Goal: Information Seeking & Learning: Check status

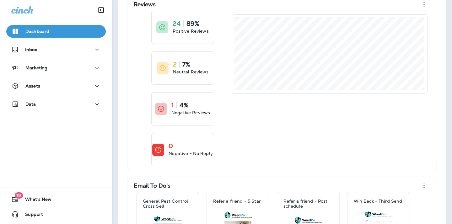
scroll to position [24, 0]
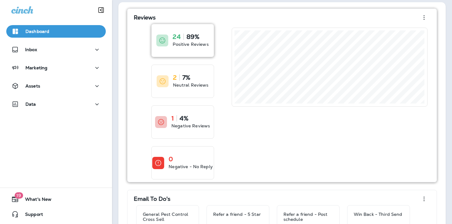
click at [188, 40] on p "89%" at bounding box center [193, 37] width 13 height 6
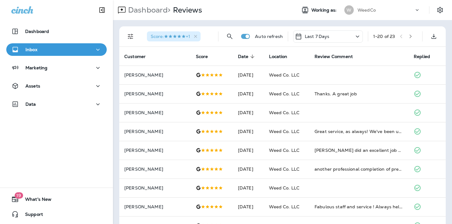
click at [318, 34] on p "Last 7 Days" at bounding box center [317, 36] width 25 height 5
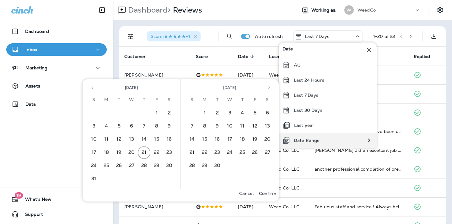
click at [305, 137] on div "Date Range" at bounding box center [301, 140] width 45 height 15
click at [145, 125] on button "7" at bounding box center [144, 126] width 13 height 13
click at [134, 125] on button "6" at bounding box center [131, 126] width 13 height 13
click at [144, 151] on button "21" at bounding box center [144, 153] width 13 height 13
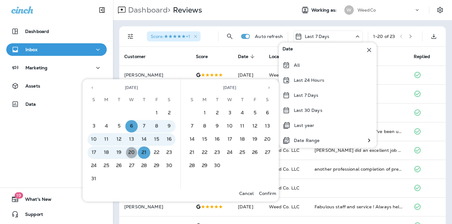
click at [130, 155] on button "20" at bounding box center [131, 153] width 13 height 13
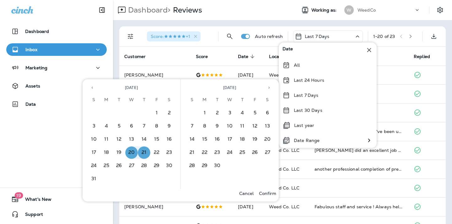
click at [126, 131] on div "6" at bounding box center [131, 126] width 13 height 13
click at [131, 128] on button "6" at bounding box center [131, 126] width 13 height 13
click at [133, 153] on button "20" at bounding box center [131, 153] width 13 height 13
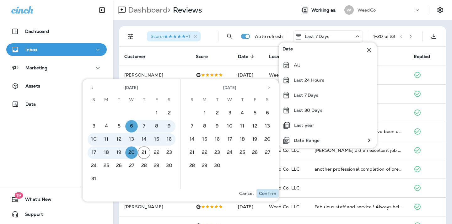
click at [268, 196] on p "Confirm" at bounding box center [267, 193] width 17 height 5
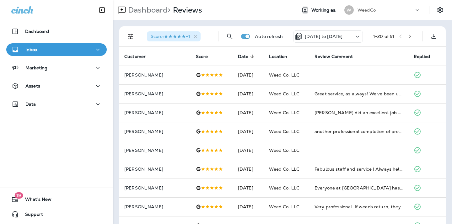
click at [184, 38] on span "Score : +1" at bounding box center [171, 37] width 40 height 6
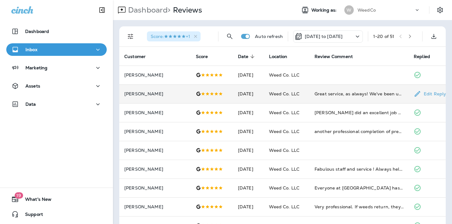
click at [143, 90] on td "[PERSON_NAME]" at bounding box center [155, 94] width 72 height 19
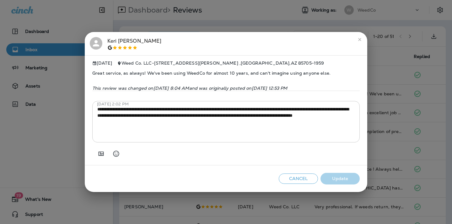
click at [360, 37] on icon "close" at bounding box center [360, 39] width 5 height 5
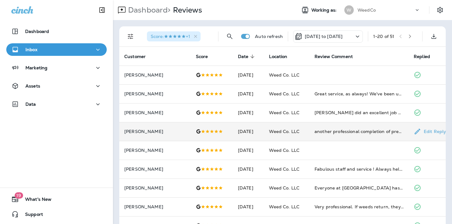
click at [137, 126] on td "[PERSON_NAME]" at bounding box center [155, 131] width 72 height 19
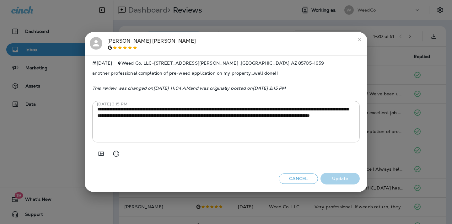
click at [361, 37] on icon "close" at bounding box center [360, 39] width 5 height 5
